Goal: Information Seeking & Learning: Learn about a topic

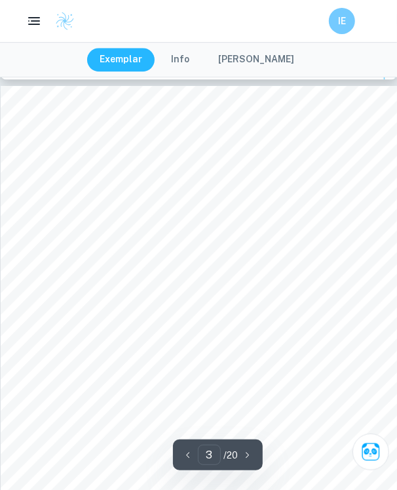
scroll to position [1263, 0]
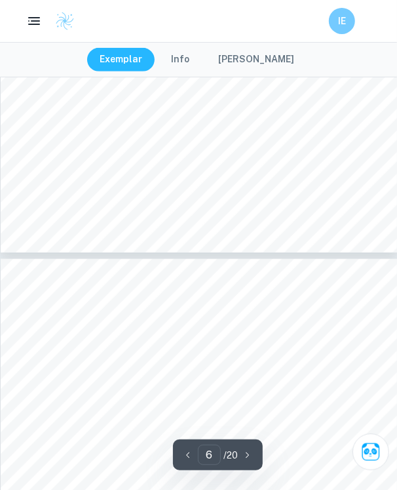
type input "7"
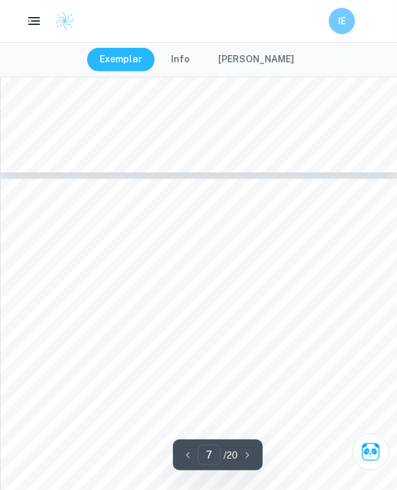
scroll to position [3441, 0]
